Goal: Task Accomplishment & Management: Use online tool/utility

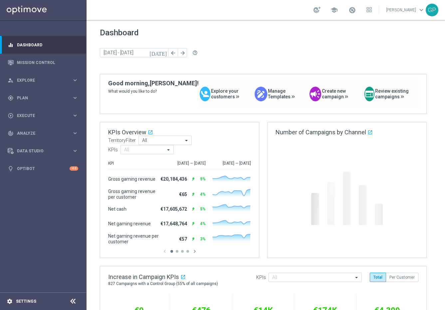
click at [23, 298] on div "settings Settings" at bounding box center [33, 301] width 67 height 6
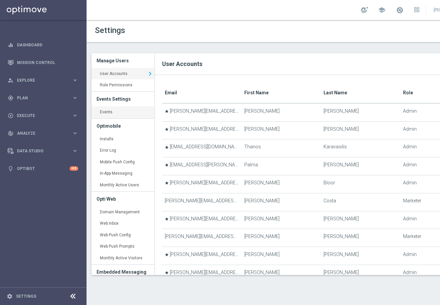
click at [104, 111] on link "Events keyboard_arrow_right" at bounding box center [123, 112] width 63 height 12
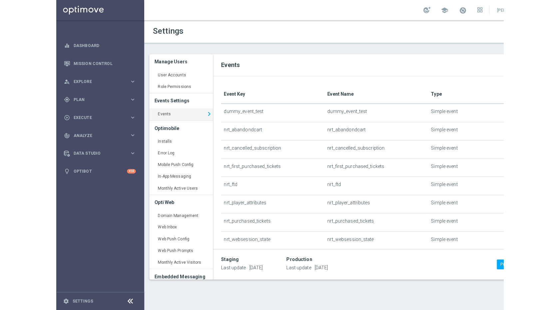
scroll to position [295, 0]
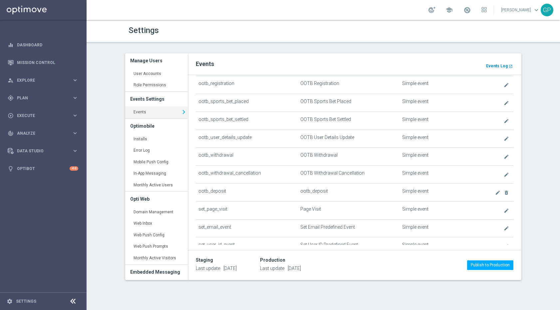
click at [445, 65] on b "Events Log" at bounding box center [497, 66] width 22 height 5
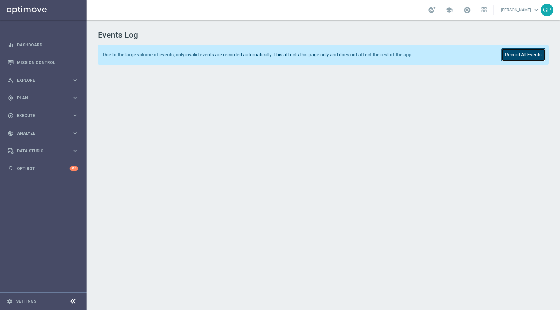
click at [506, 57] on button "Record All Events" at bounding box center [524, 54] width 44 height 13
